Goal: Transaction & Acquisition: Purchase product/service

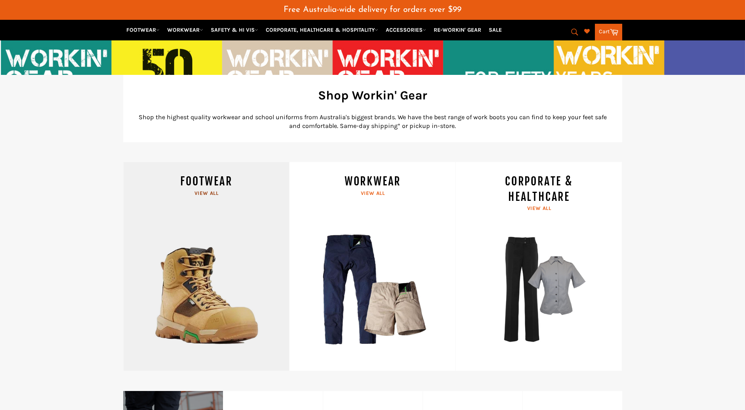
scroll to position [277, 0]
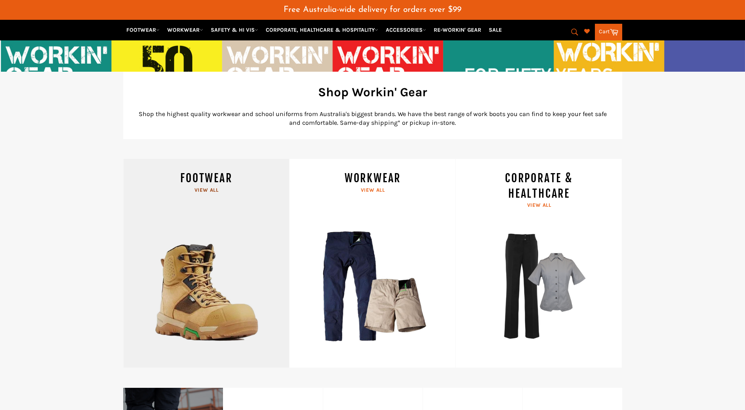
click at [208, 188] on link "FOOTWEAR View all" at bounding box center [206, 263] width 166 height 209
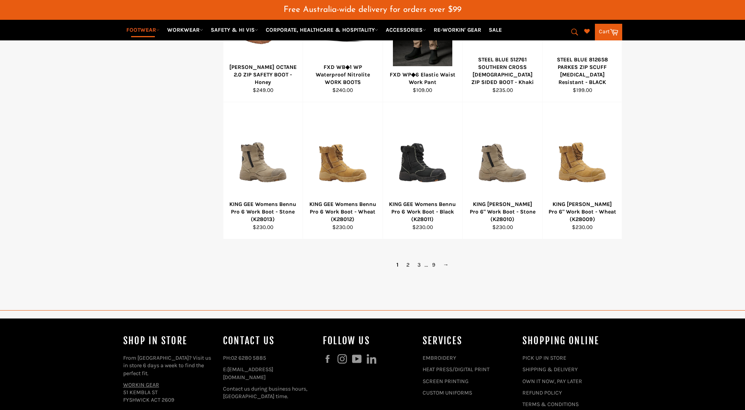
scroll to position [555, 0]
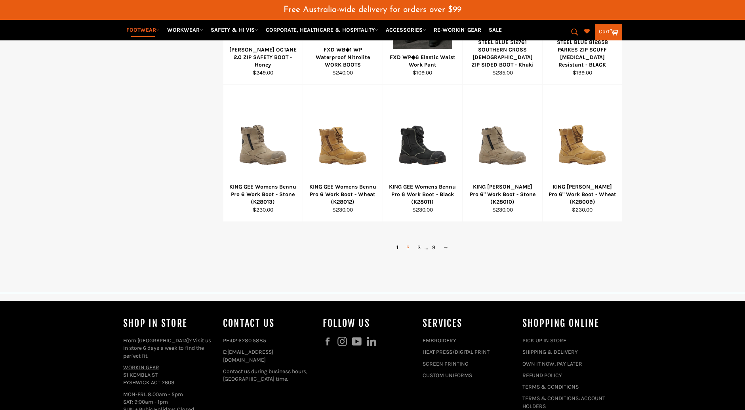
click at [409, 247] on link "2" at bounding box center [407, 247] width 11 height 11
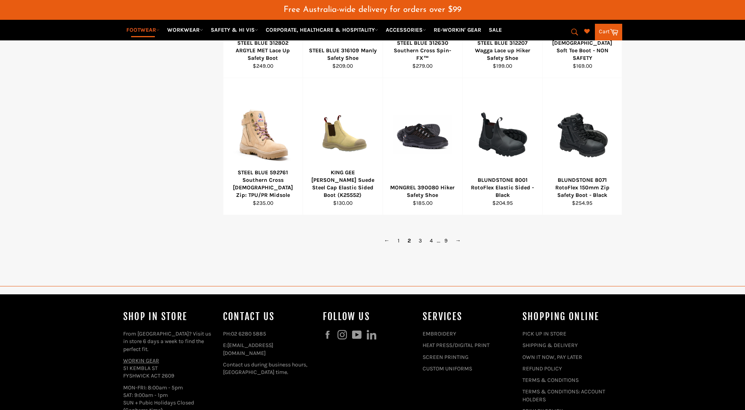
scroll to position [565, 0]
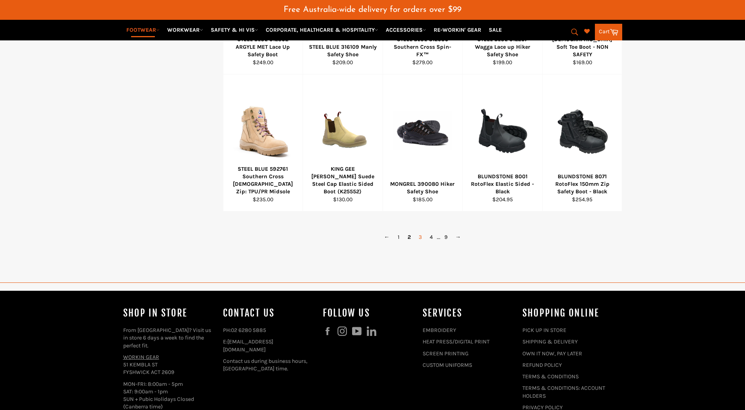
click at [420, 238] on link "3" at bounding box center [420, 236] width 11 height 11
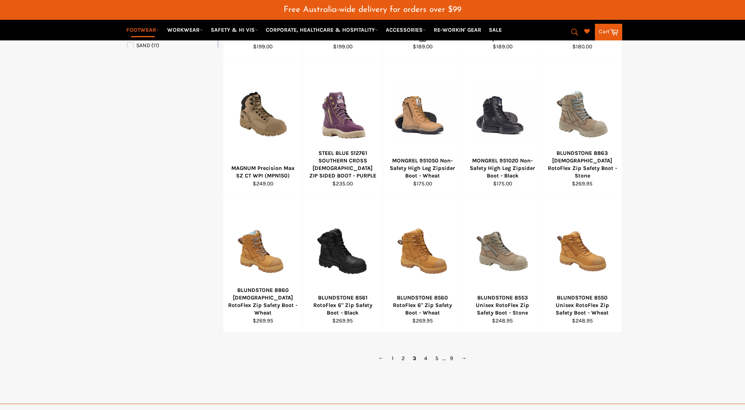
scroll to position [446, 0]
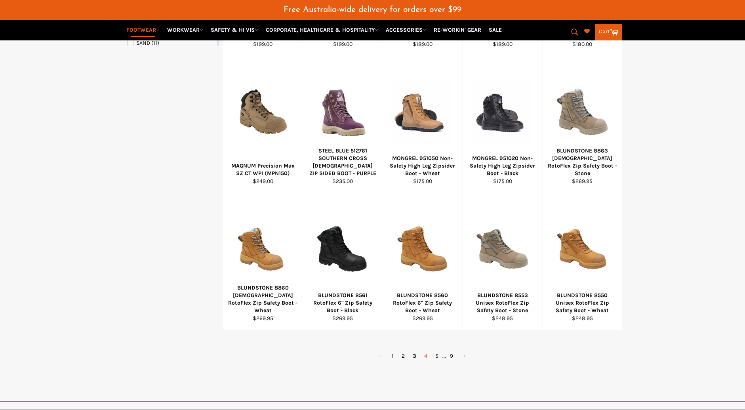
click at [427, 357] on link "4" at bounding box center [425, 355] width 11 height 11
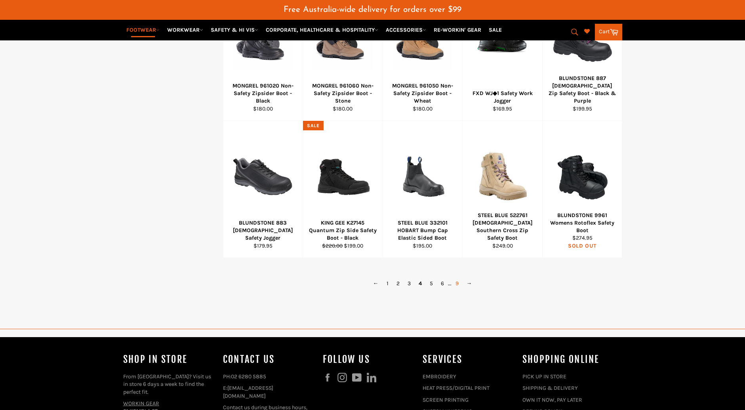
scroll to position [565, 0]
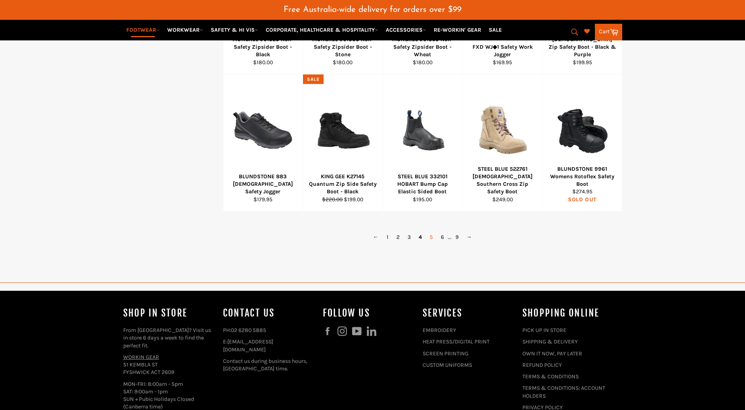
click at [432, 238] on link "5" at bounding box center [431, 236] width 11 height 11
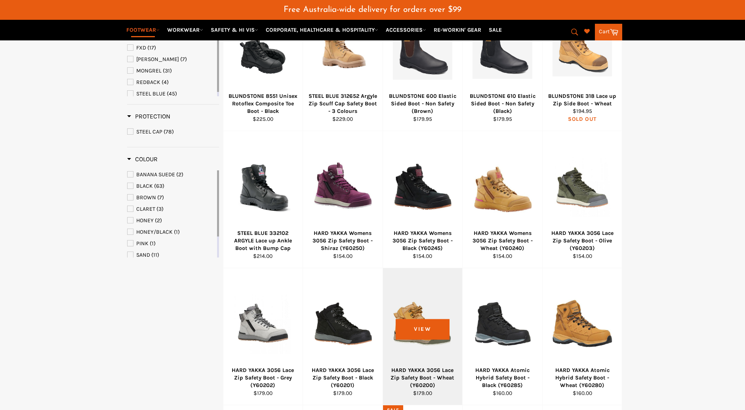
scroll to position [248, 0]
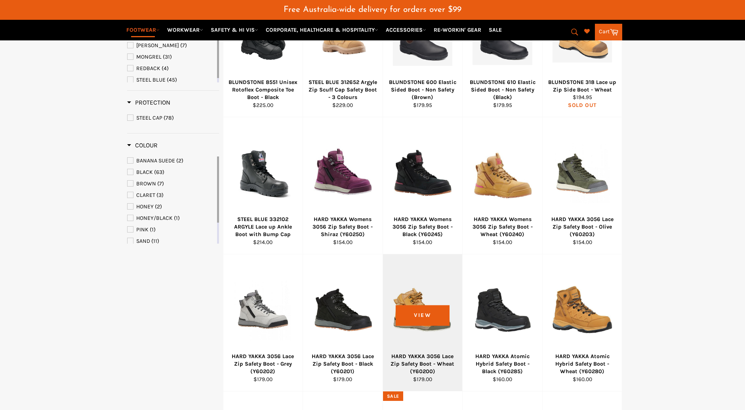
click at [419, 310] on div at bounding box center [423, 310] width 60 height 93
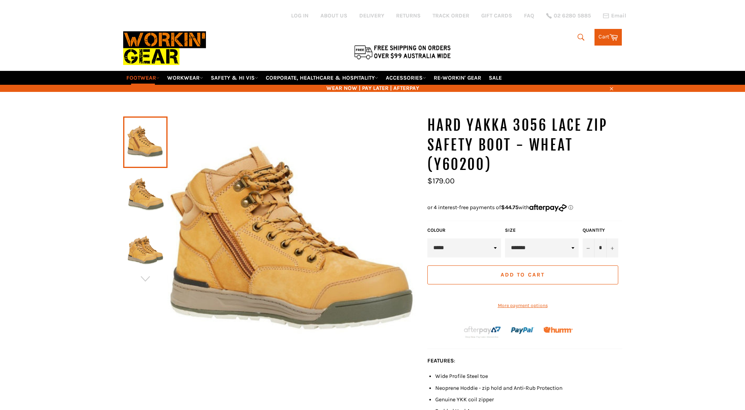
click at [540, 232] on label "Size" at bounding box center [542, 230] width 74 height 7
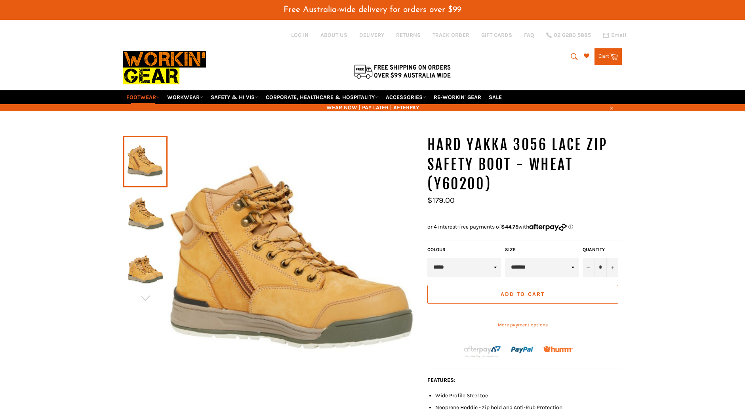
click at [545, 240] on hr at bounding box center [524, 240] width 195 height 0
click at [555, 271] on select "**********" at bounding box center [542, 267] width 74 height 19
select select "*******"
click at [505, 258] on select "**********" at bounding box center [542, 267] width 74 height 19
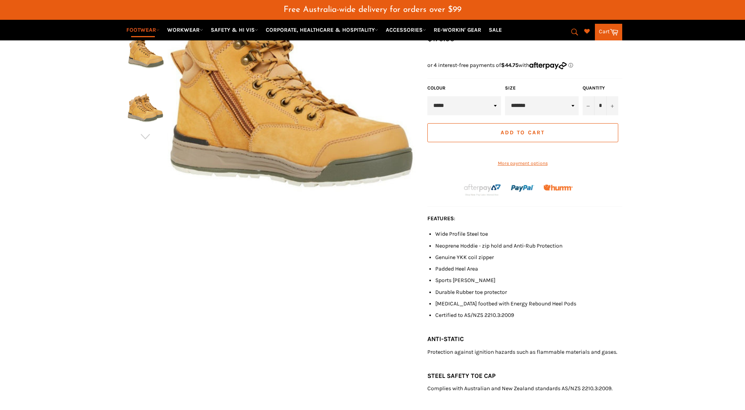
scroll to position [79, 0]
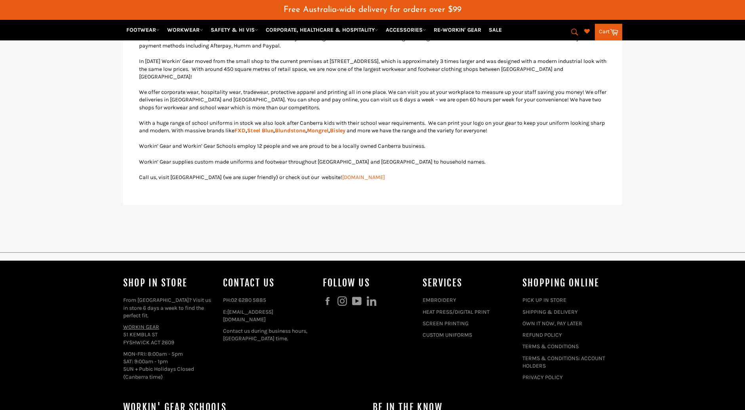
scroll to position [344, 0]
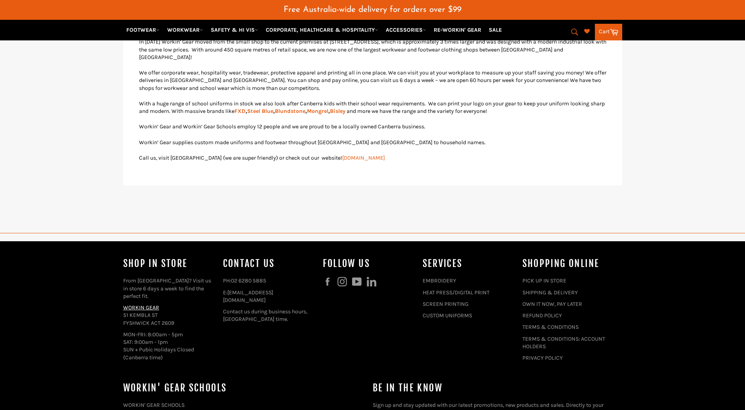
drag, startPoint x: 136, startPoint y: 300, endPoint x: 171, endPoint y: 298, distance: 34.5
click at [136, 304] on span "WORKIN GEAR" at bounding box center [141, 307] width 36 height 7
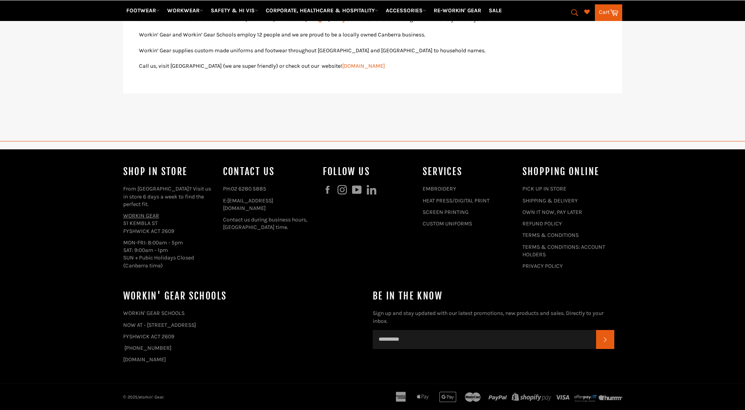
scroll to position [436, 0]
